Goal: Navigation & Orientation: Find specific page/section

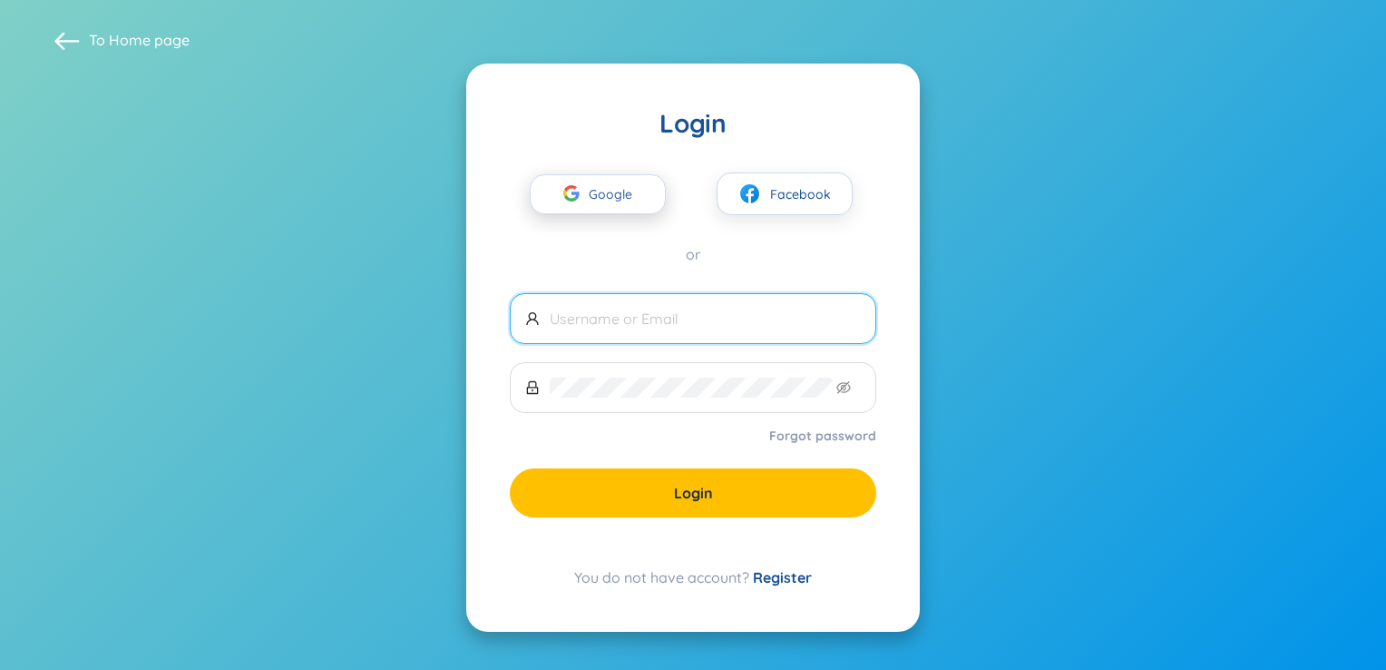
click at [585, 201] on div "button" at bounding box center [571, 196] width 34 height 40
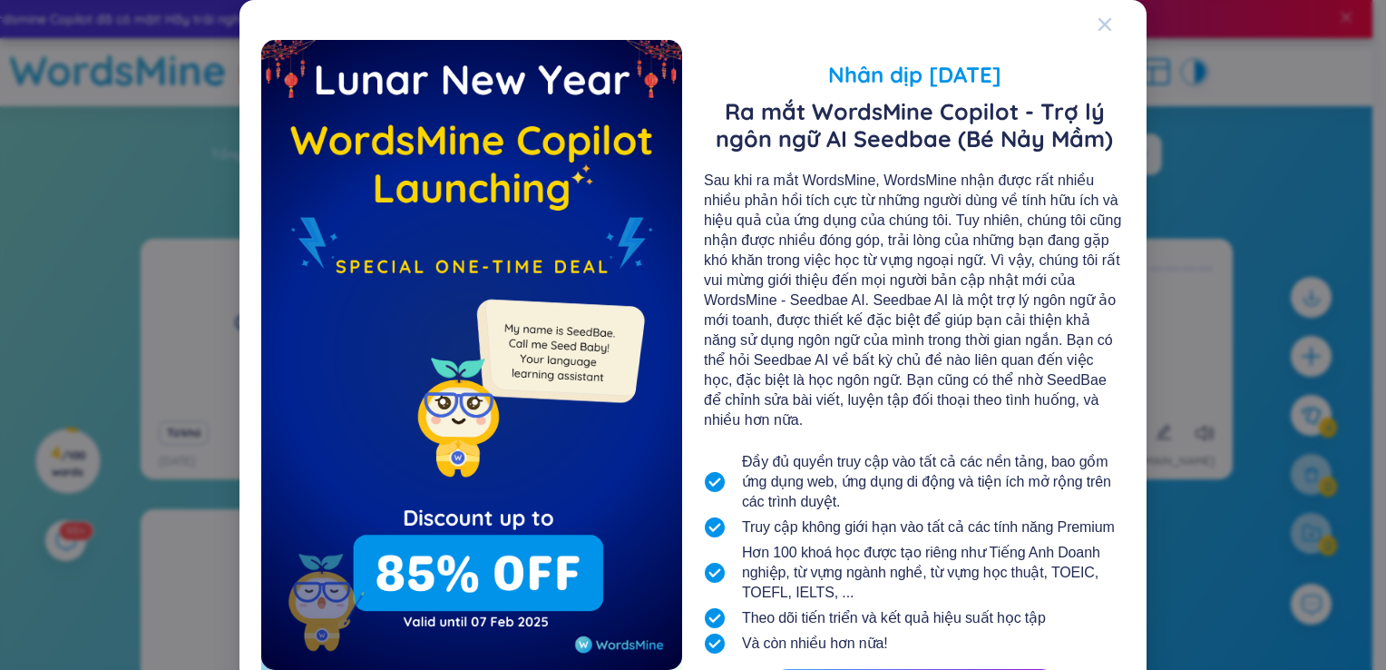
click at [1098, 31] on icon "Close" at bounding box center [1105, 24] width 15 height 15
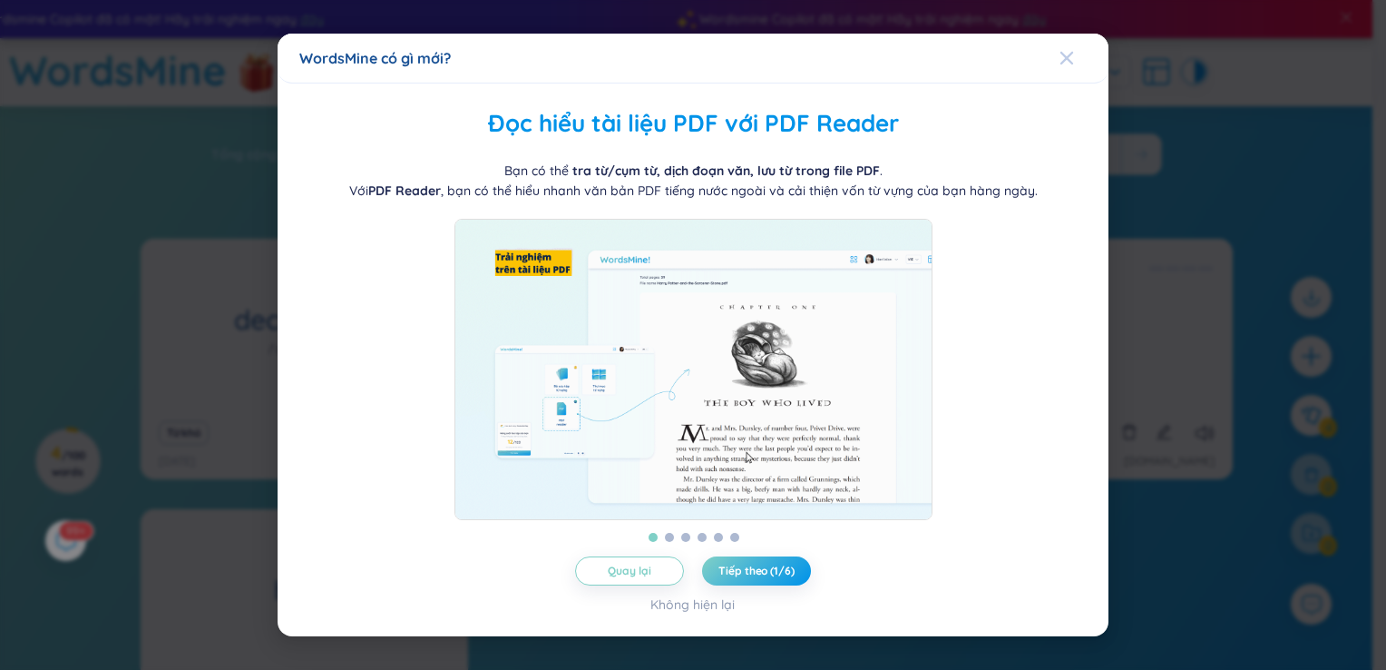
click at [1066, 52] on icon "Close" at bounding box center [1067, 58] width 13 height 13
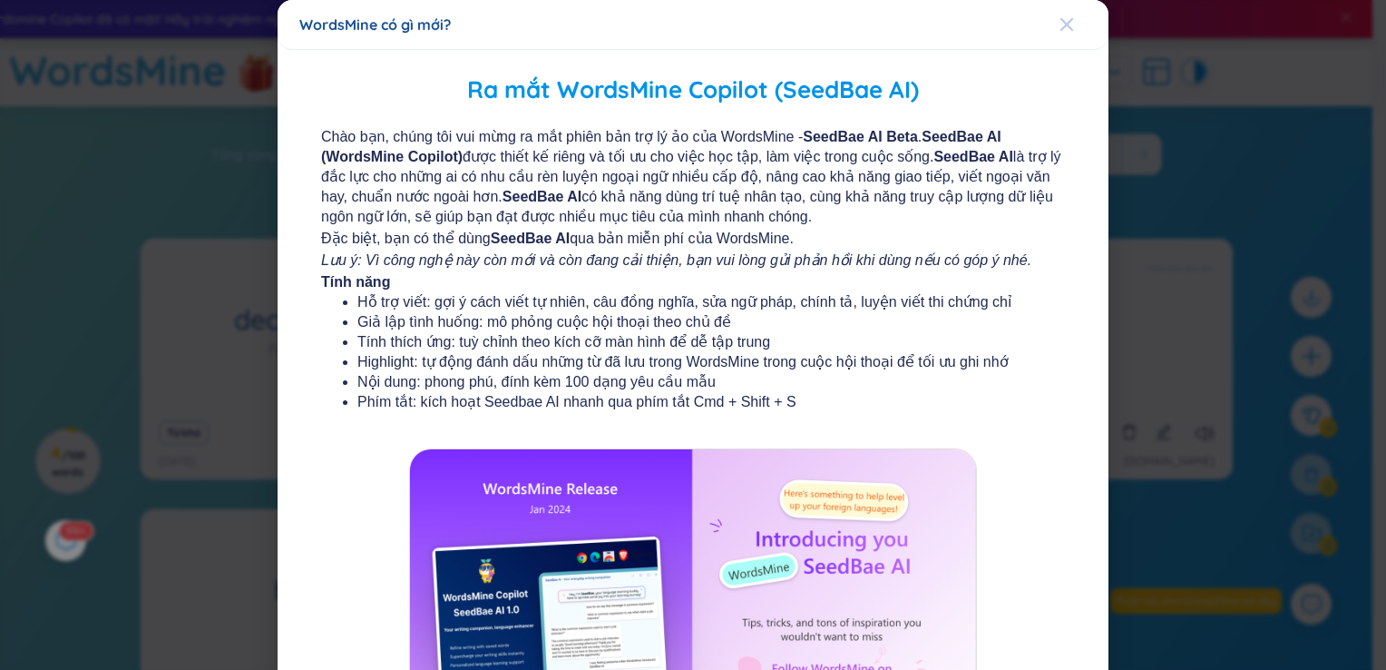
click at [1061, 30] on icon "Close" at bounding box center [1067, 24] width 13 height 13
